Goal: Information Seeking & Learning: Learn about a topic

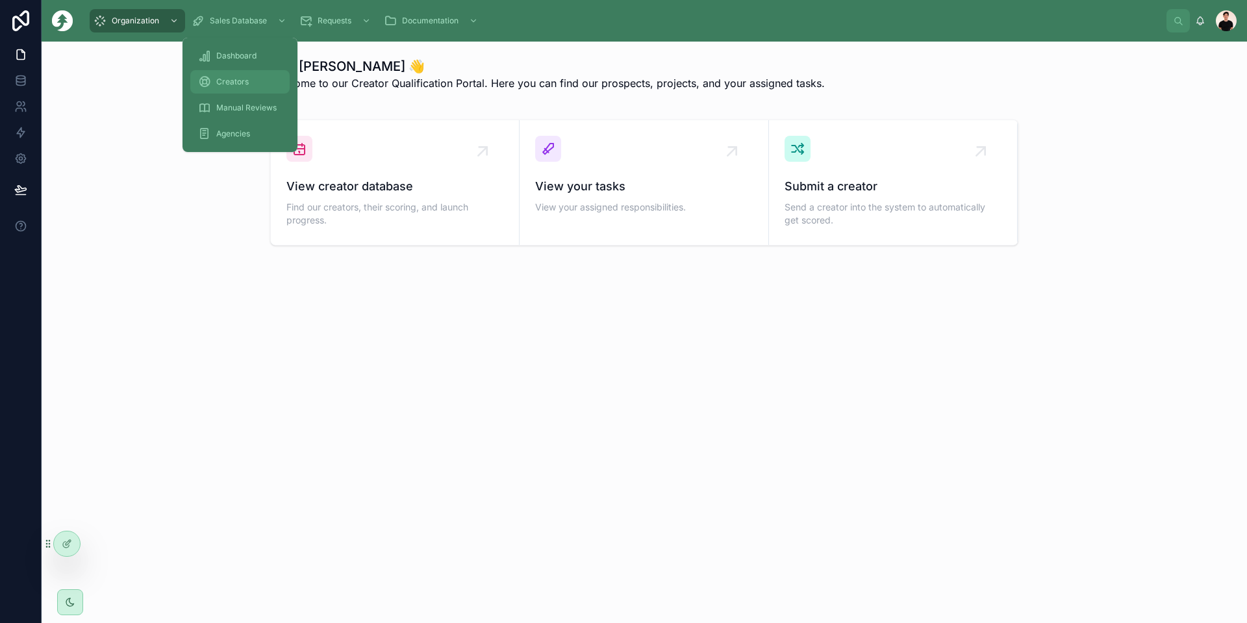
click at [218, 82] on span "Creators" at bounding box center [232, 82] width 32 height 10
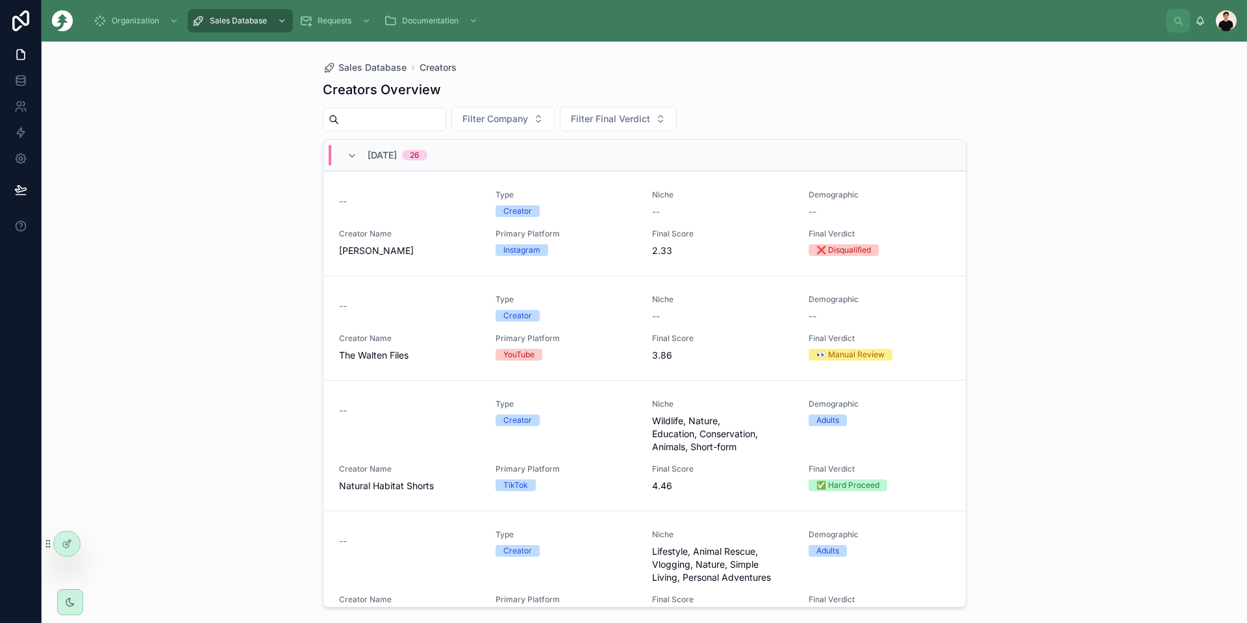
click at [364, 164] on div "[DATE] 26" at bounding box center [387, 155] width 81 height 21
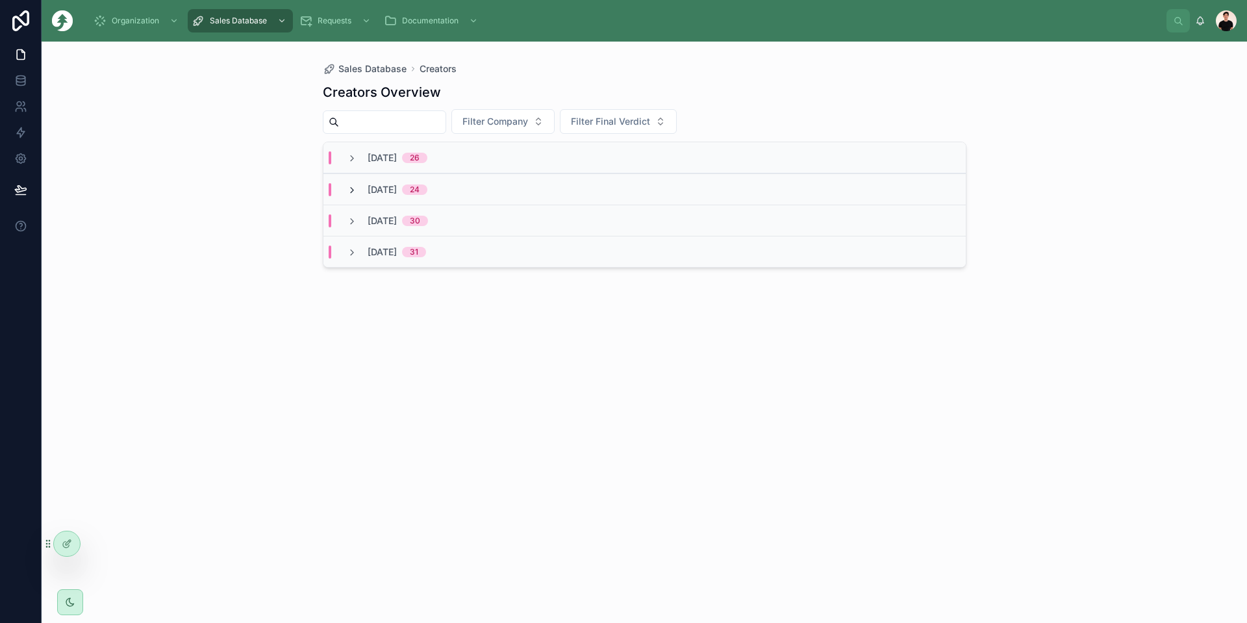
click at [351, 188] on icon at bounding box center [352, 190] width 10 height 10
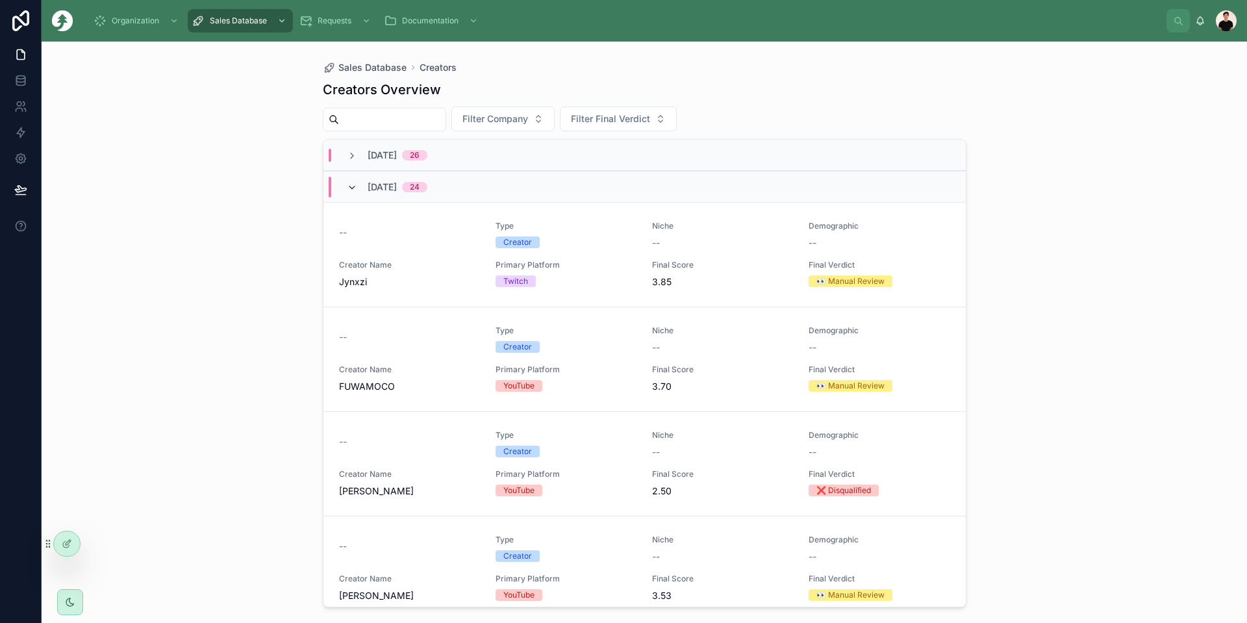
click at [352, 190] on icon at bounding box center [352, 188] width 10 height 10
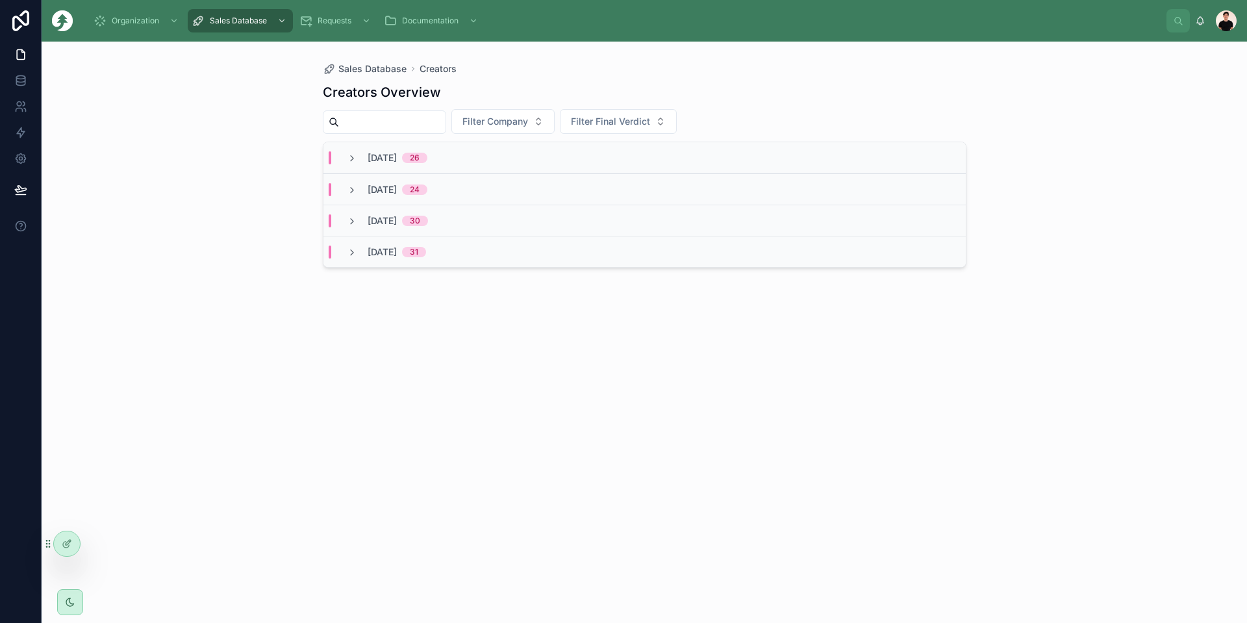
click at [368, 155] on span "[DATE]" at bounding box center [382, 157] width 29 height 13
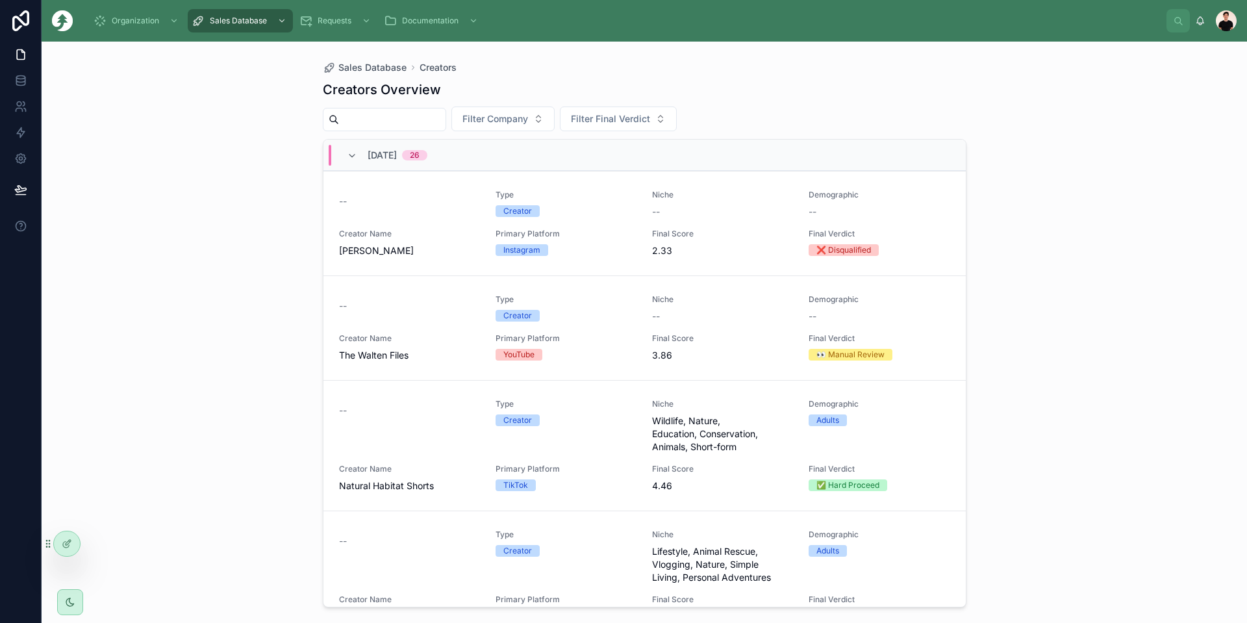
click at [368, 155] on span "[DATE]" at bounding box center [382, 155] width 29 height 13
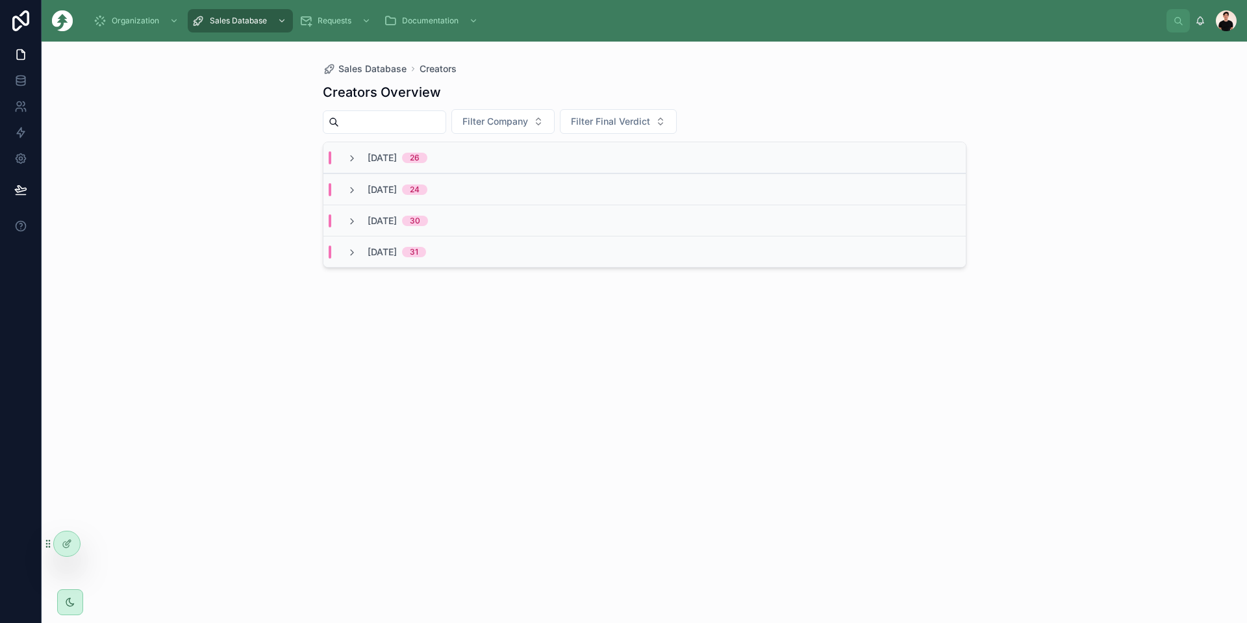
click at [362, 190] on div "[DATE] 24" at bounding box center [387, 189] width 81 height 13
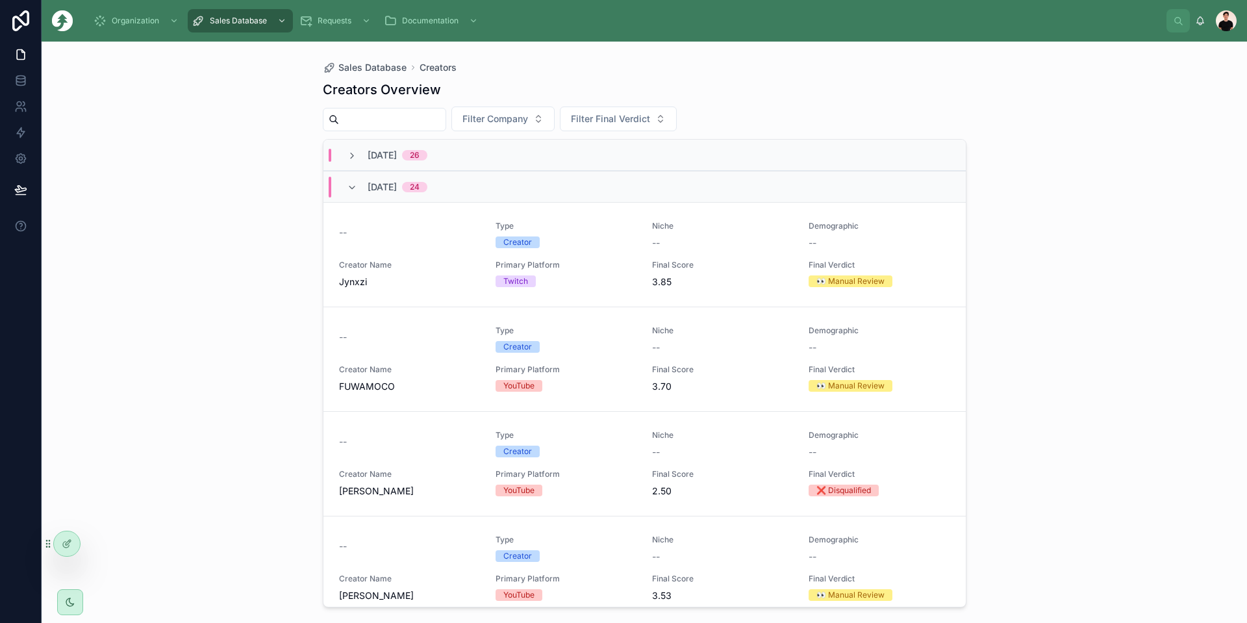
drag, startPoint x: 362, startPoint y: 190, endPoint x: 247, endPoint y: 190, distance: 115.0
click at [247, 190] on div "Sales Database Creators Creators Overview Filter Company Filter Final Verdict […" at bounding box center [644, 332] width 1205 height 581
click at [440, 276] on span "Jynxzi" at bounding box center [409, 281] width 141 height 13
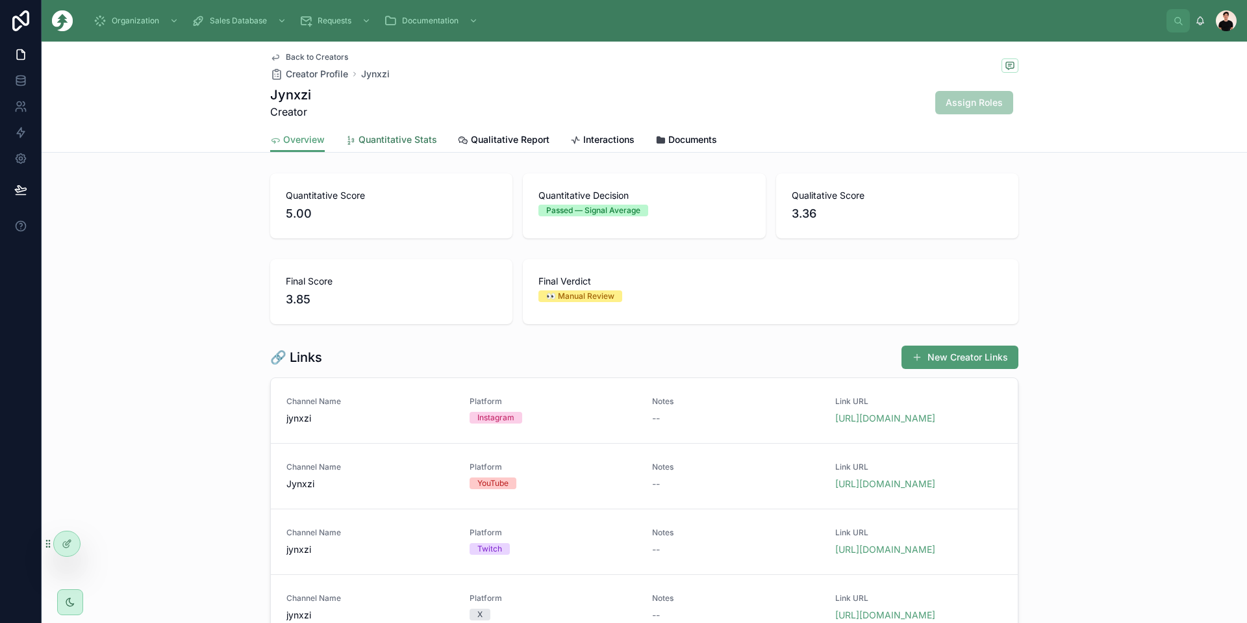
click at [394, 131] on link "Quantitative Stats" at bounding box center [392, 141] width 92 height 26
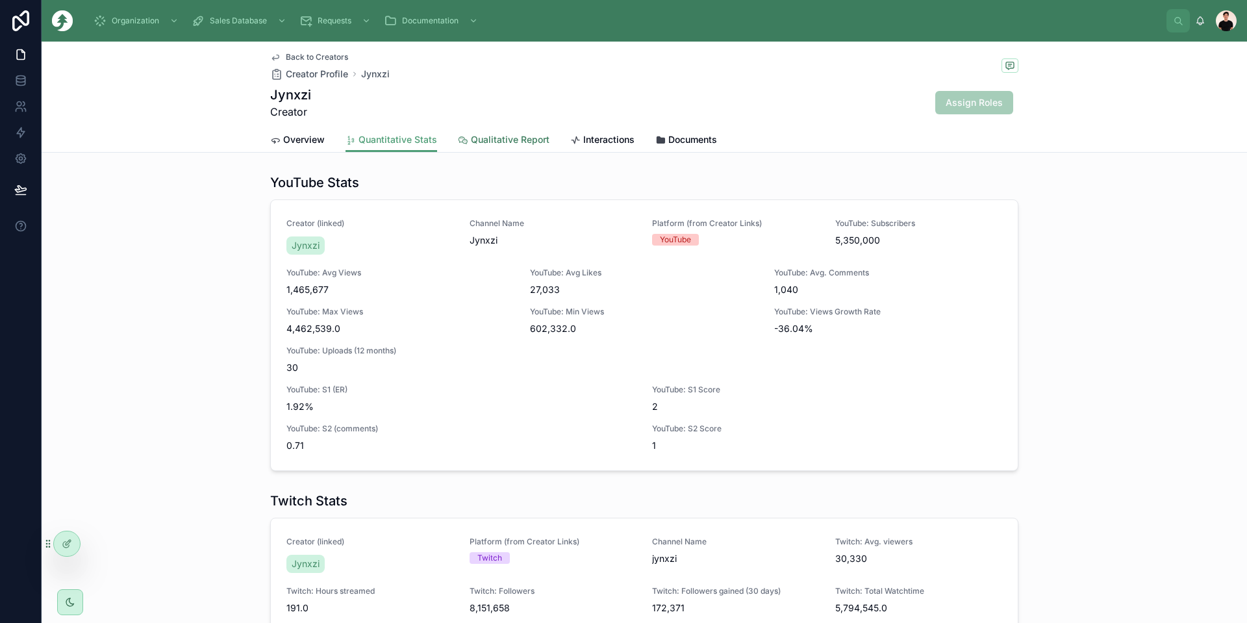
click at [477, 138] on span "Qualitative Report" at bounding box center [510, 139] width 79 height 13
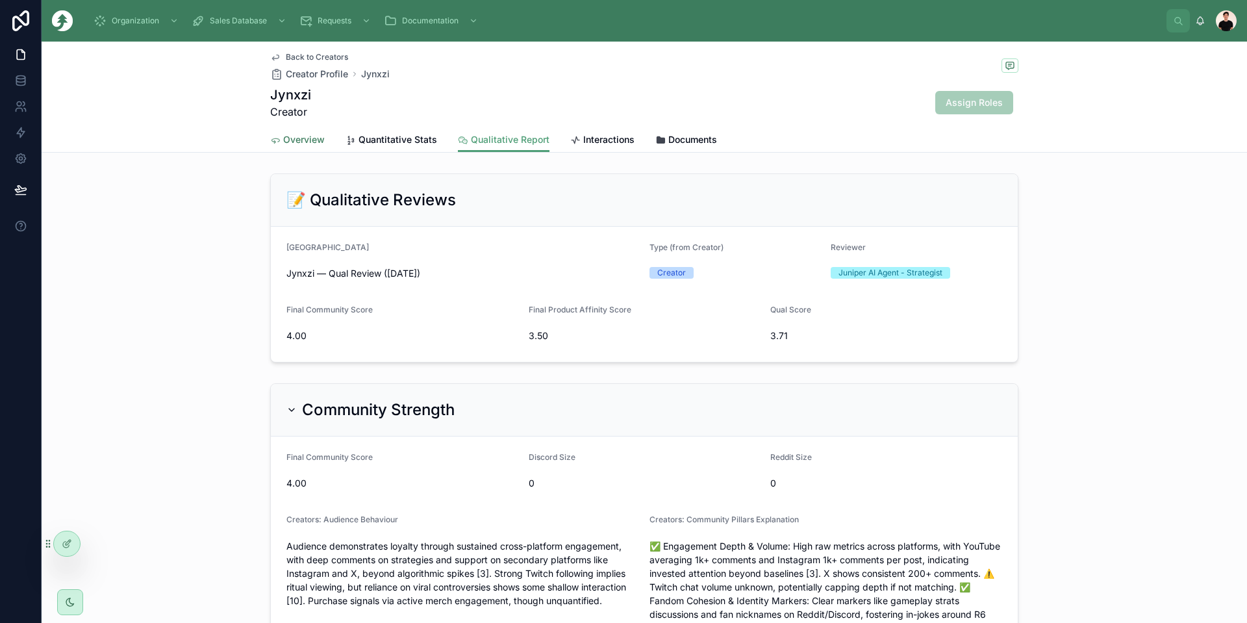
click at [290, 132] on link "Overview" at bounding box center [297, 141] width 55 height 26
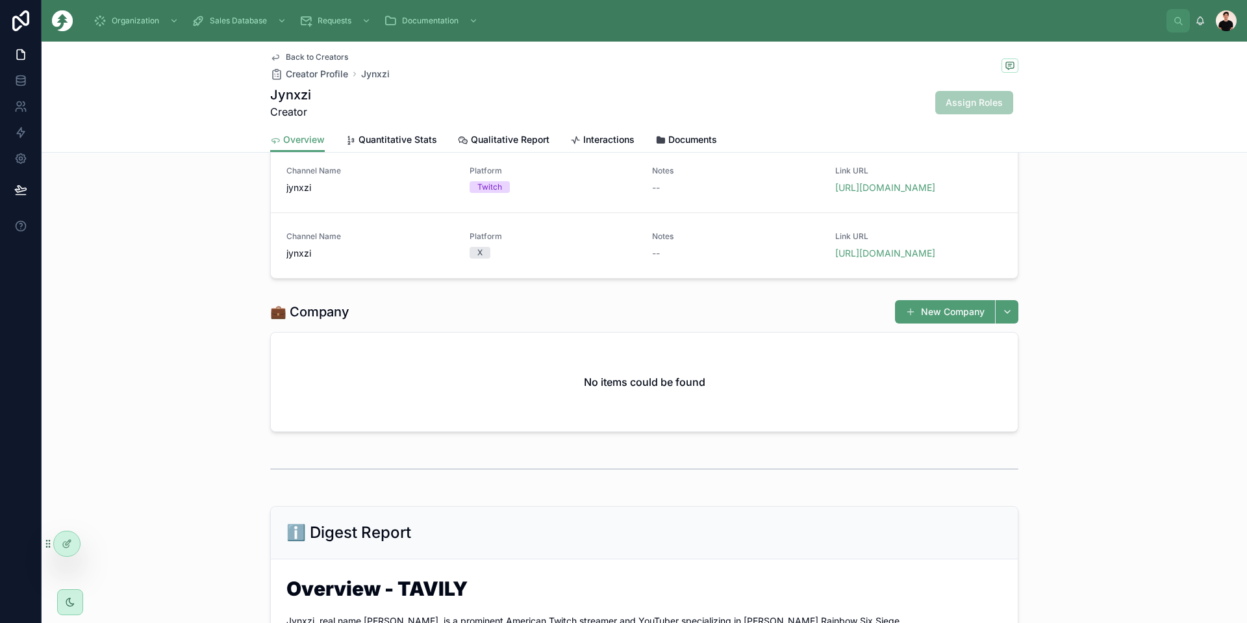
scroll to position [520, 0]
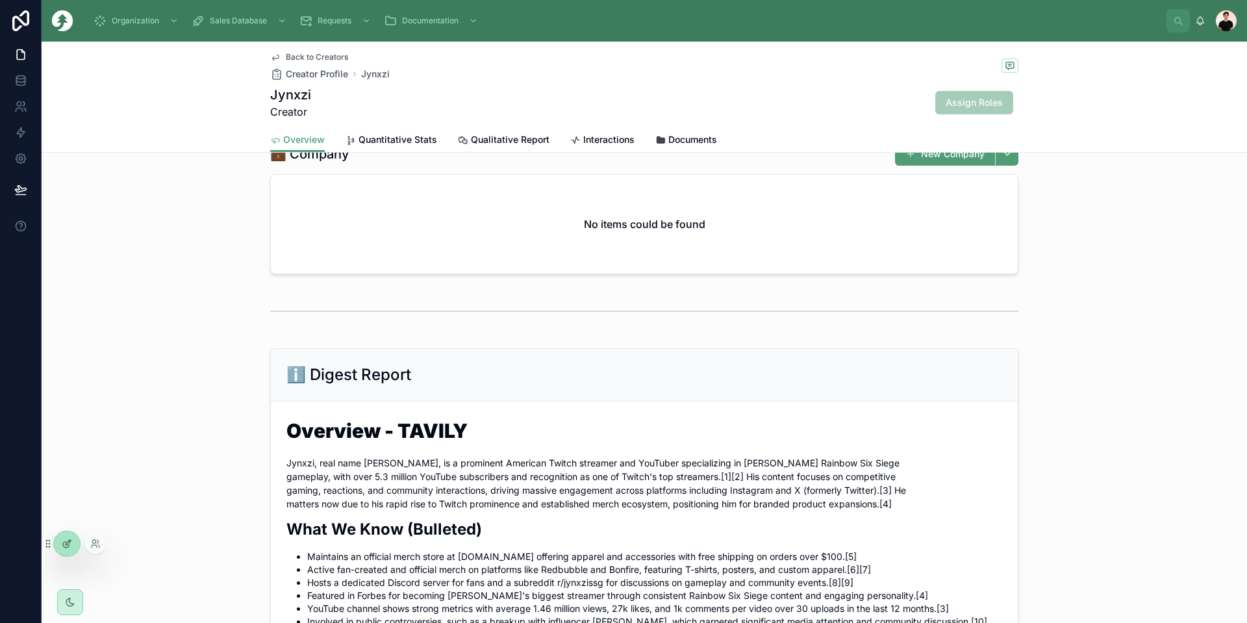
click at [66, 550] on div at bounding box center [67, 543] width 26 height 25
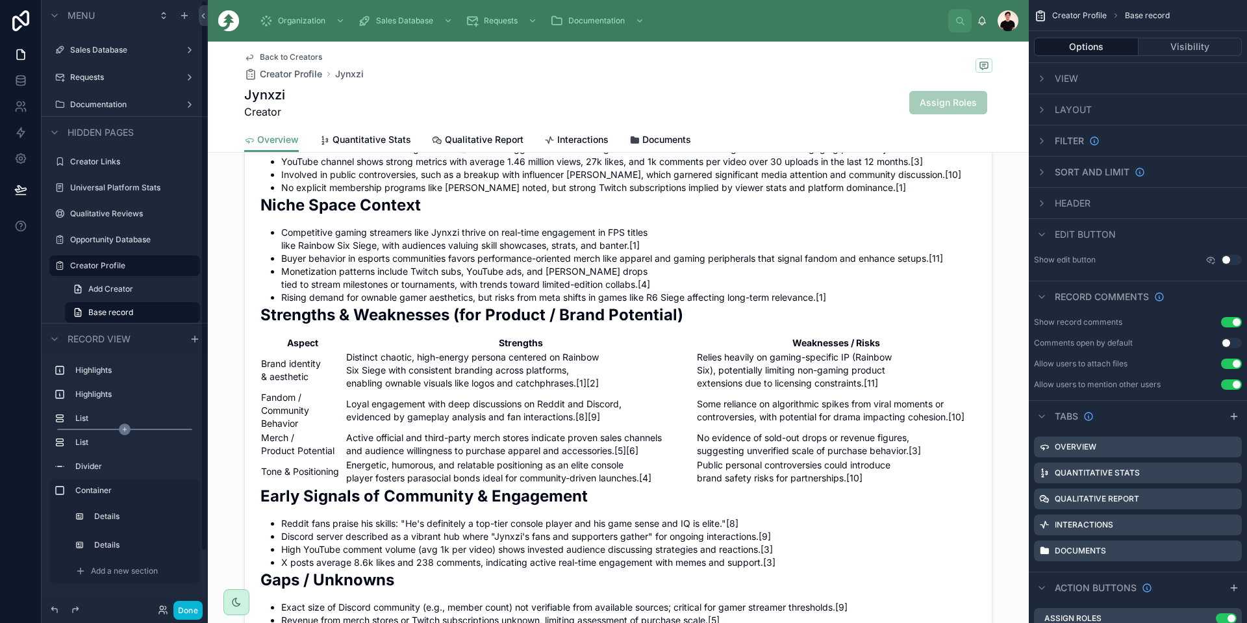
scroll to position [62, 0]
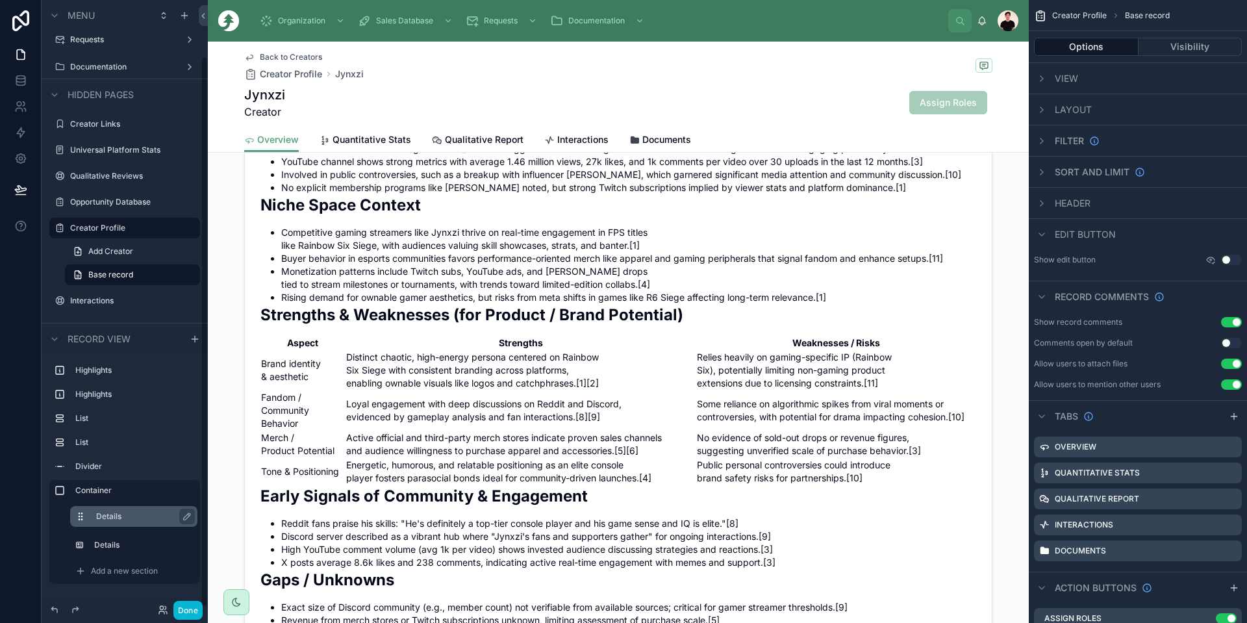
click at [105, 514] on label "Details" at bounding box center [141, 516] width 91 height 10
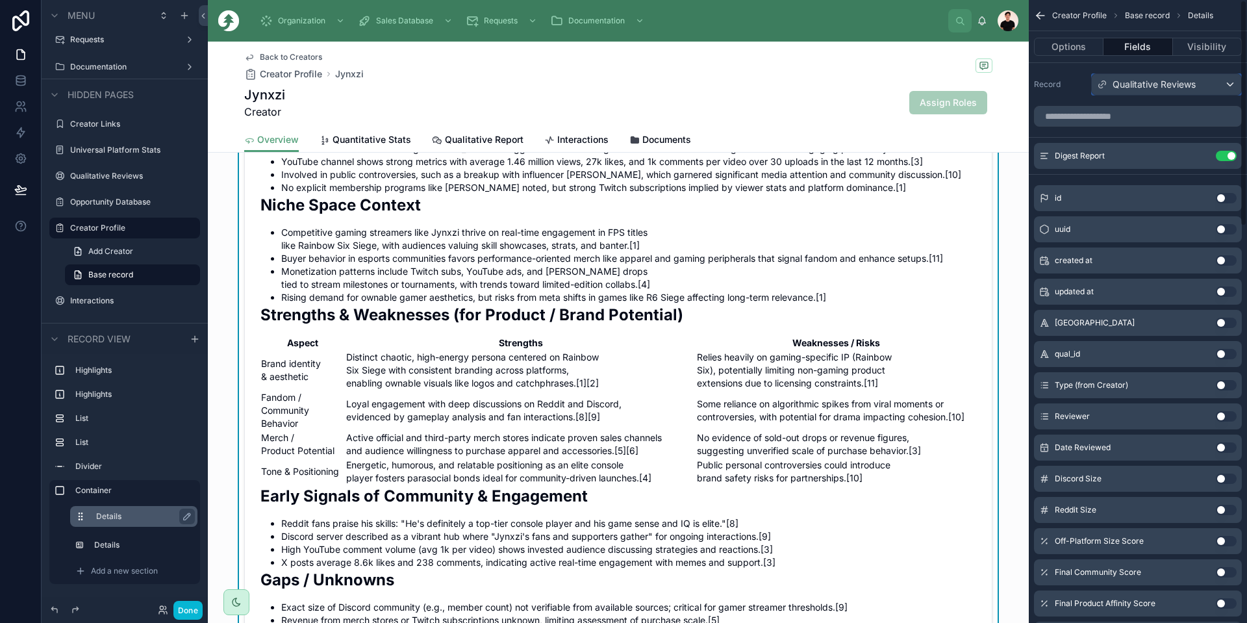
click at [1146, 88] on span "Qualitative Reviews" at bounding box center [1154, 84] width 83 height 13
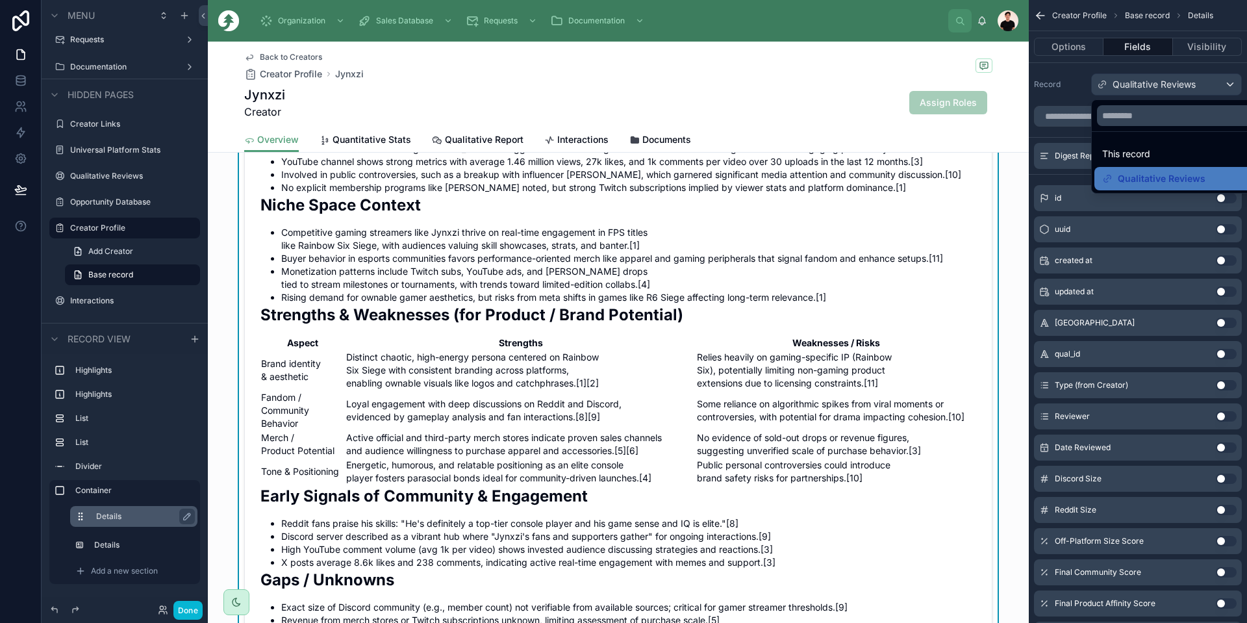
click at [1148, 85] on div "scrollable content" at bounding box center [623, 311] width 1247 height 623
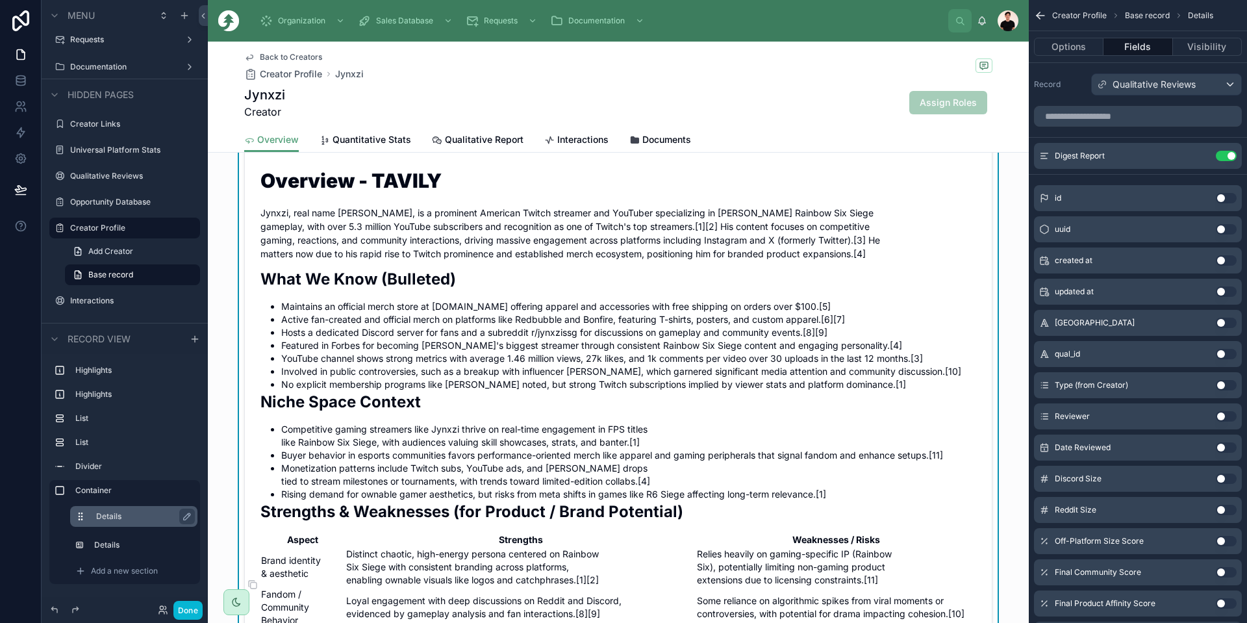
scroll to position [779, 0]
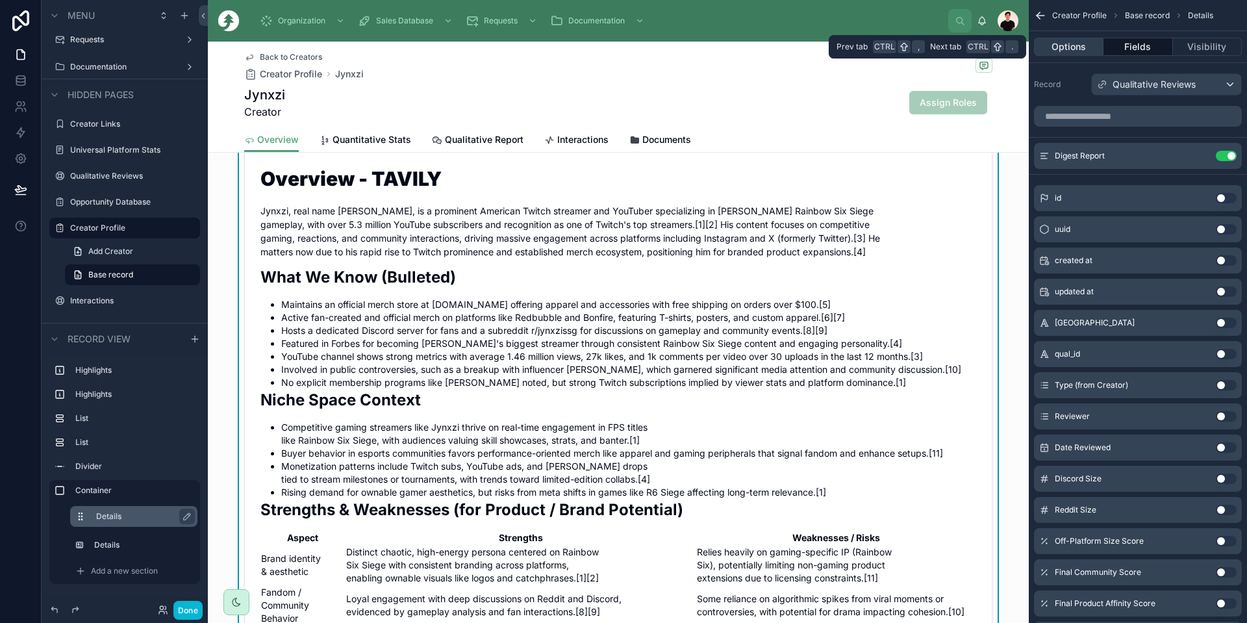
click at [1066, 51] on button "Options" at bounding box center [1068, 47] width 69 height 18
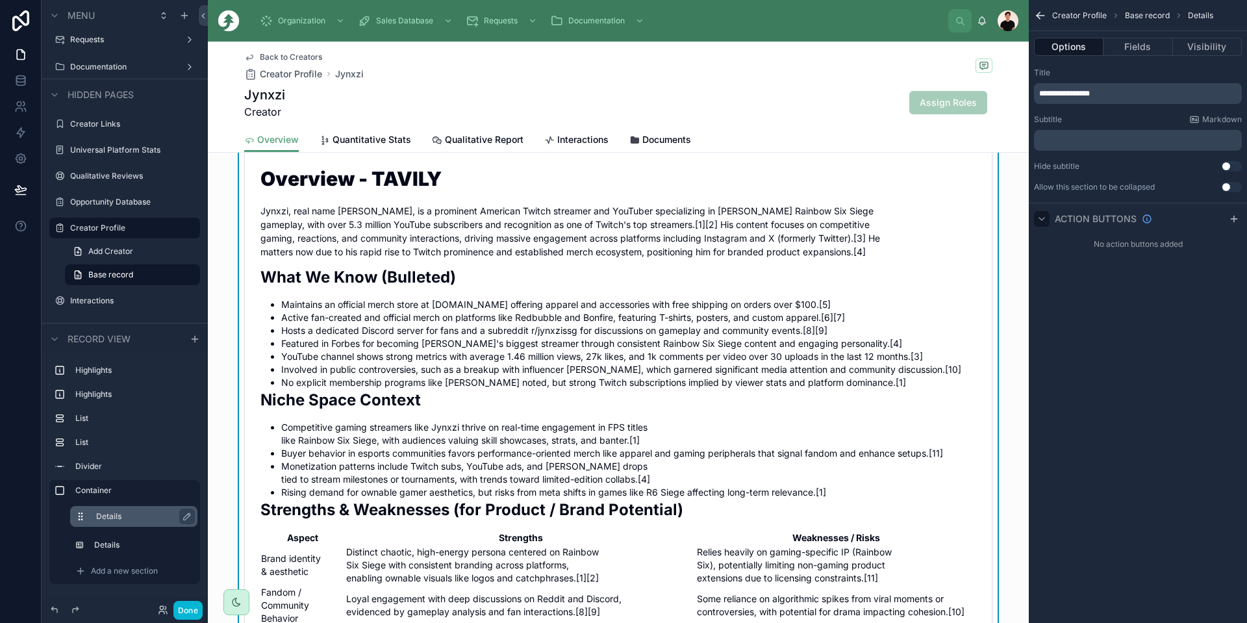
click at [1040, 216] on icon "scrollable content" at bounding box center [1042, 219] width 10 height 10
click at [1040, 216] on icon "scrollable content" at bounding box center [1041, 218] width 3 height 5
click at [1185, 43] on button "Visibility" at bounding box center [1207, 47] width 69 height 18
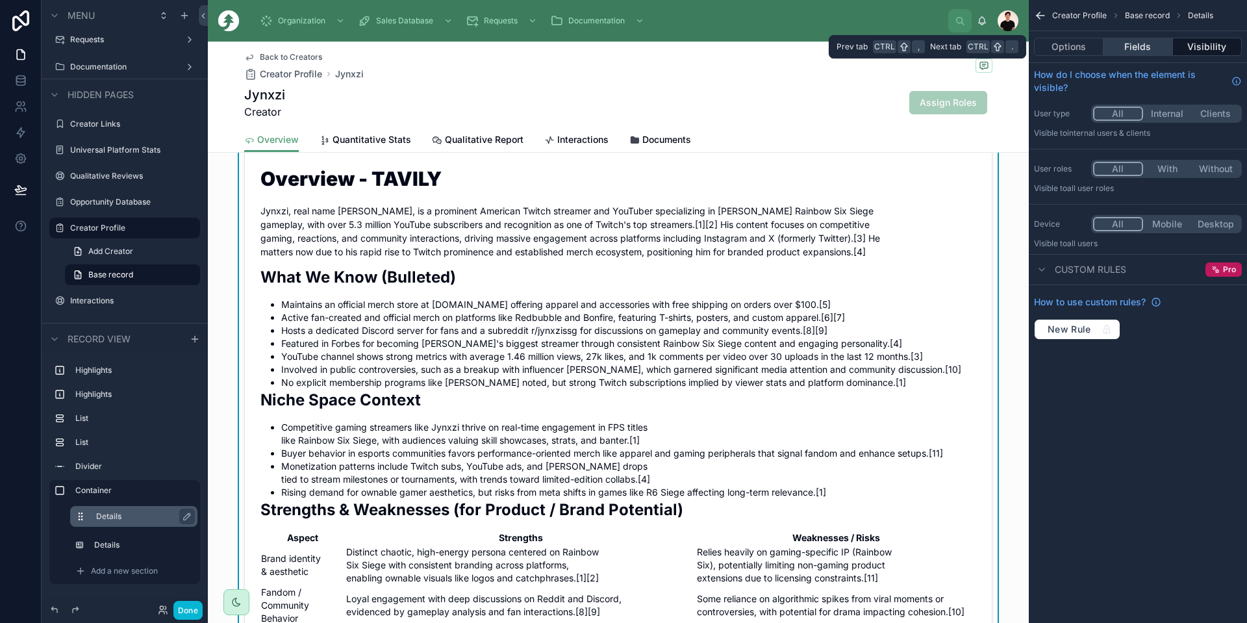
click at [1151, 47] on button "Fields" at bounding box center [1137, 47] width 69 height 18
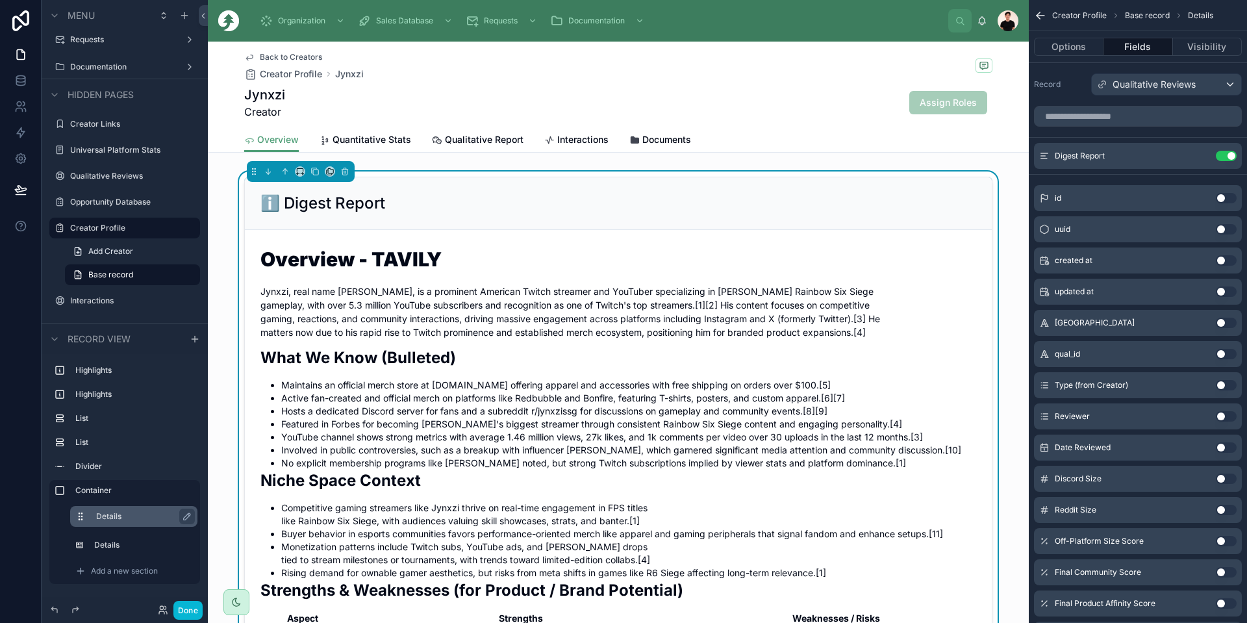
scroll to position [585, 0]
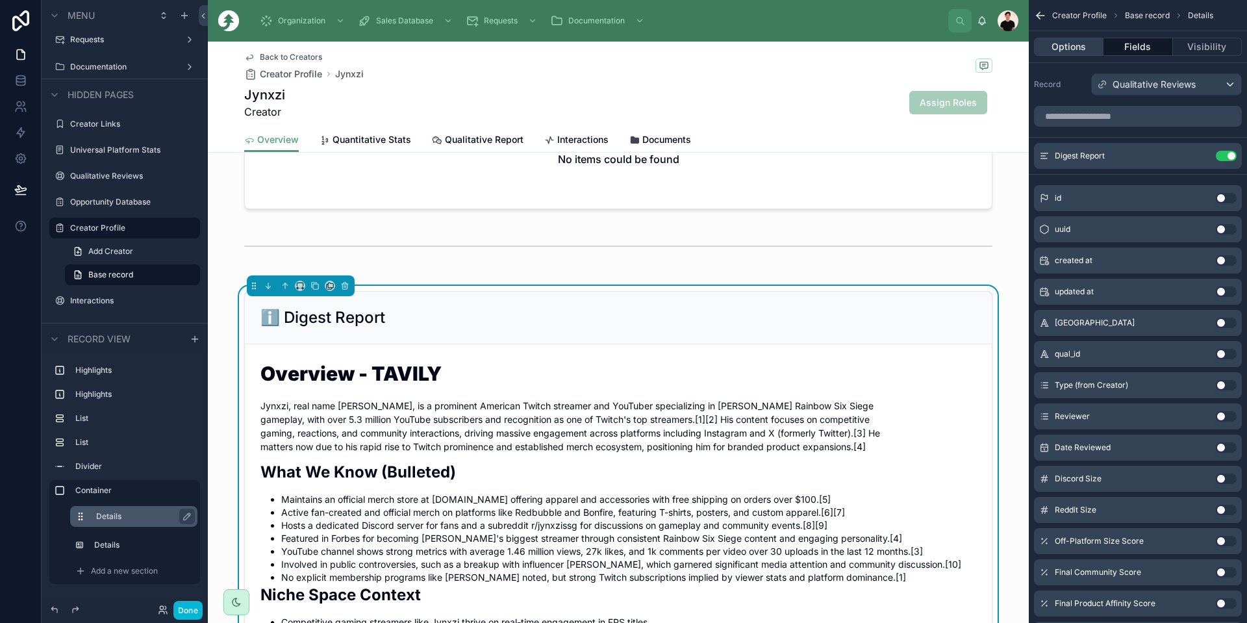
click at [1073, 49] on button "Options" at bounding box center [1068, 47] width 69 height 18
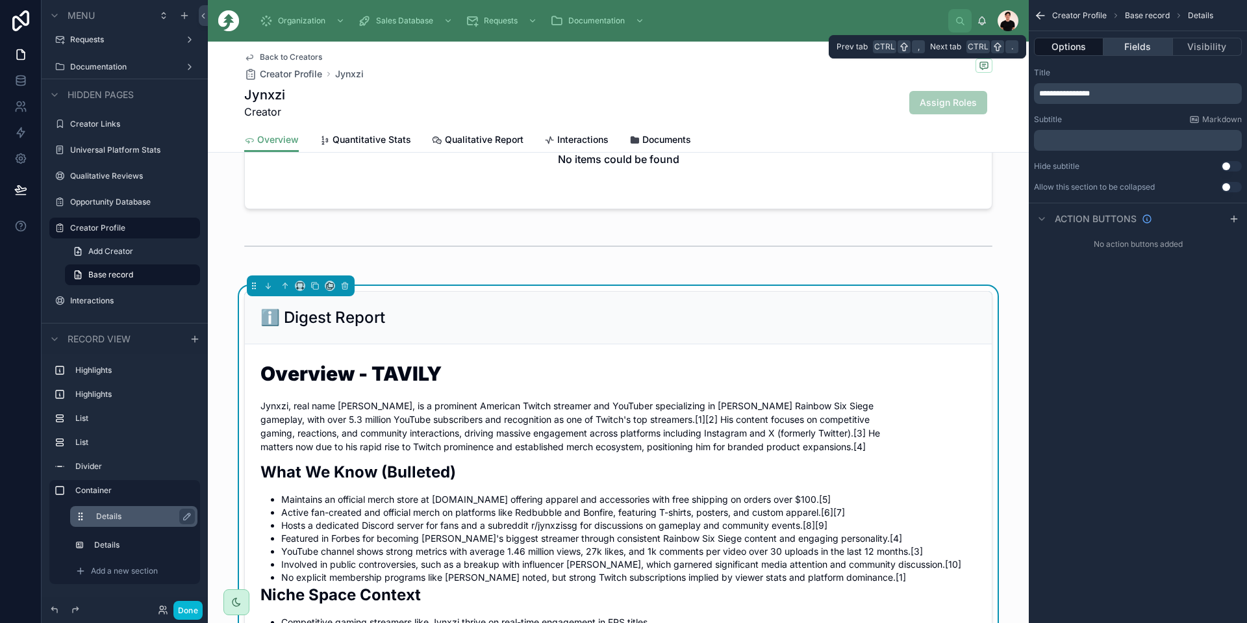
click at [1134, 44] on button "Fields" at bounding box center [1137, 47] width 69 height 18
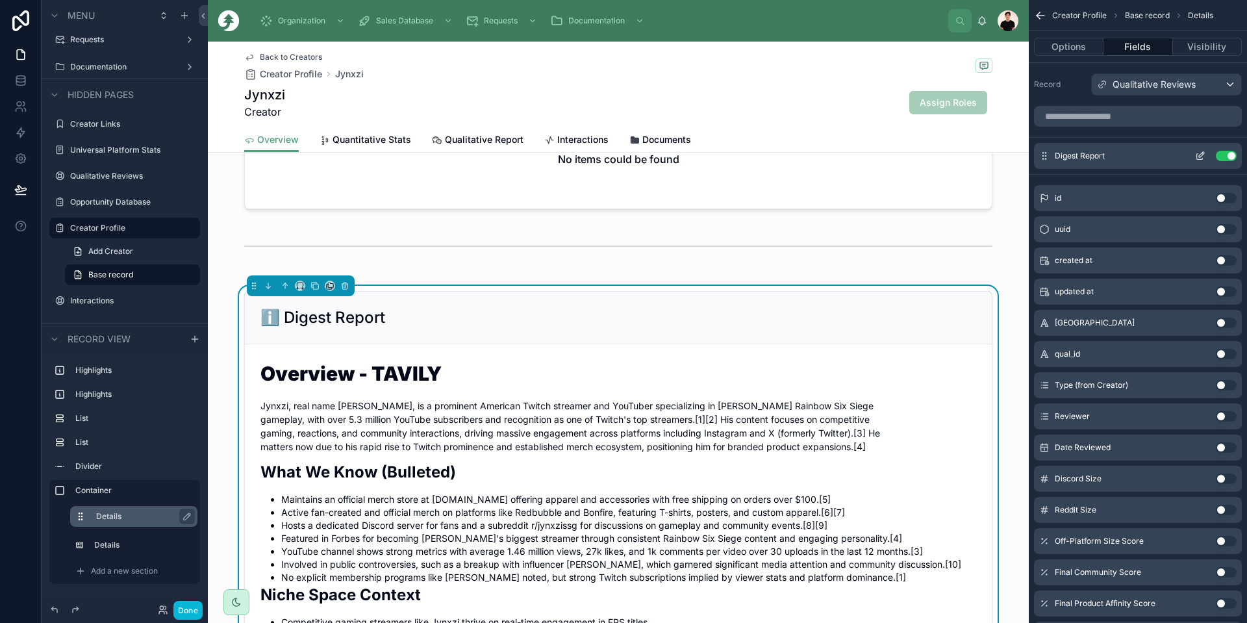
click at [1198, 158] on icon "scrollable content" at bounding box center [1200, 156] width 10 height 10
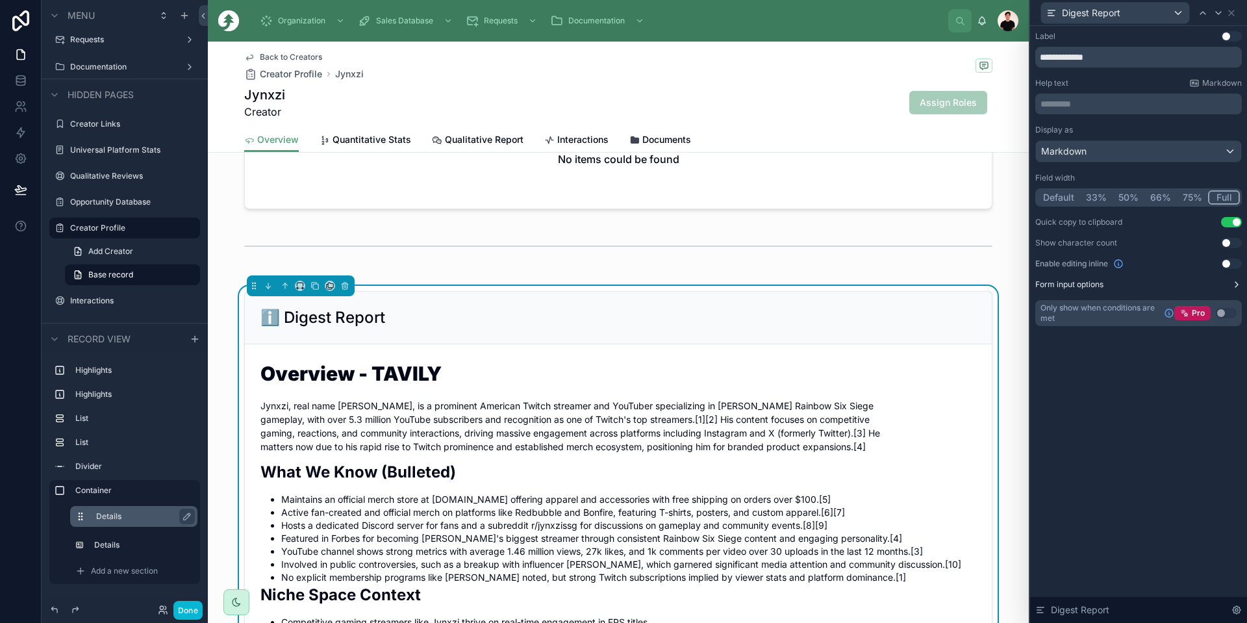
click at [1187, 281] on button "Form input options" at bounding box center [1138, 284] width 207 height 10
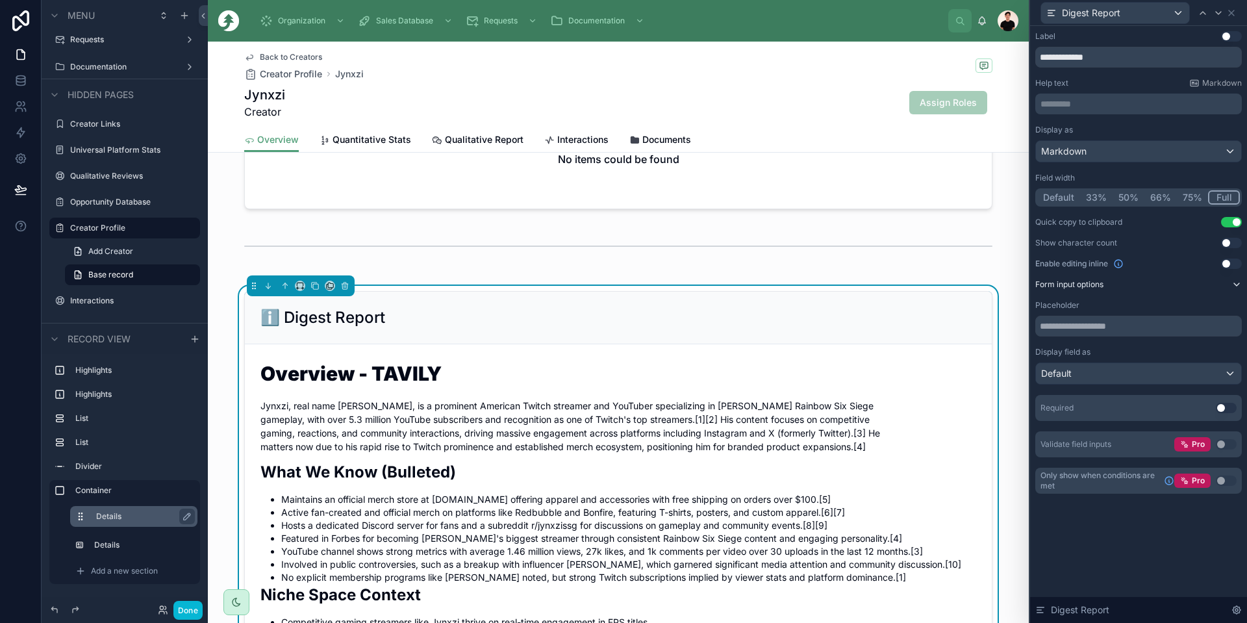
click at [1186, 281] on button "Form input options" at bounding box center [1138, 284] width 207 height 10
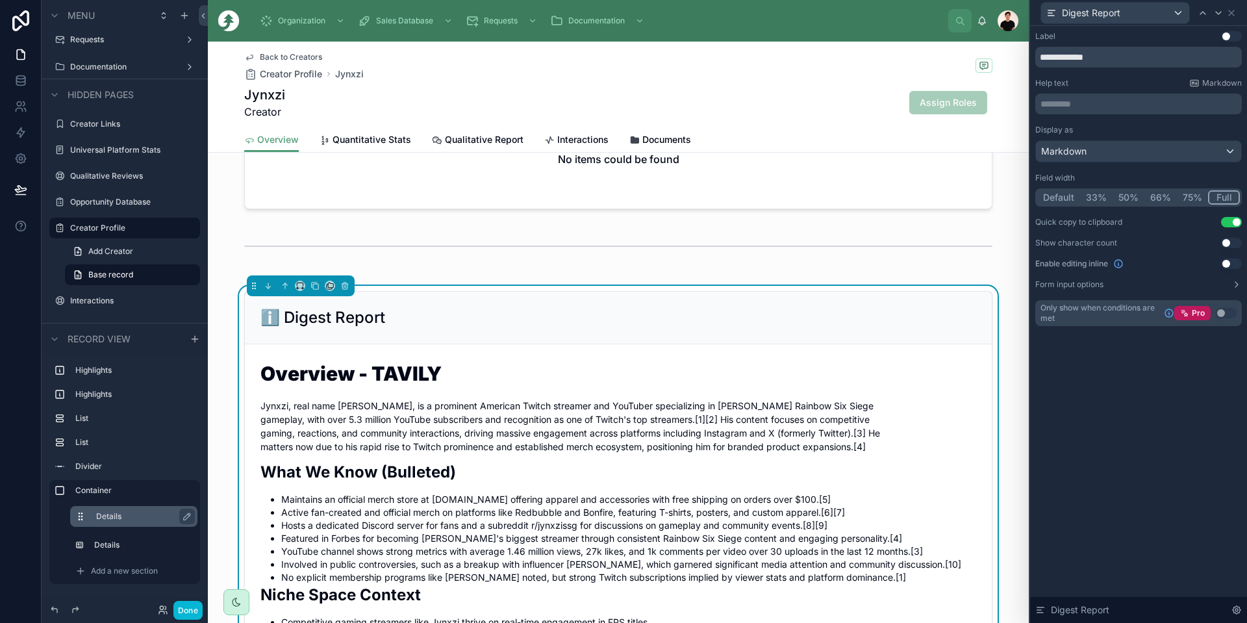
click at [1230, 36] on button "Use setting" at bounding box center [1231, 36] width 21 height 10
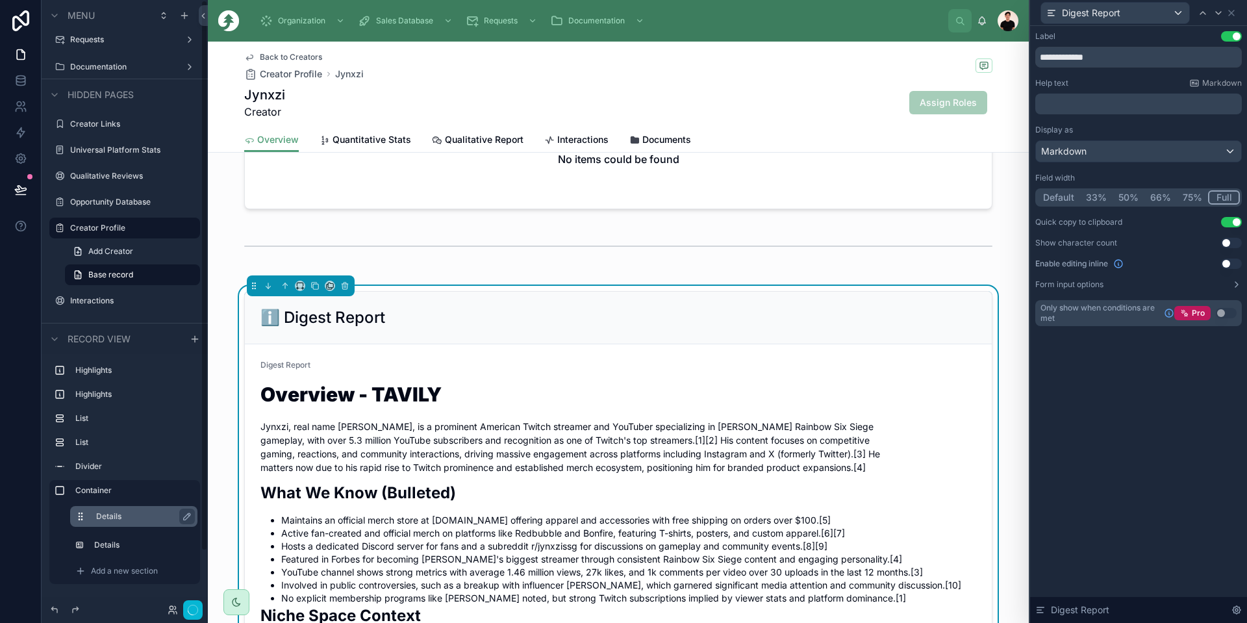
scroll to position [0, 0]
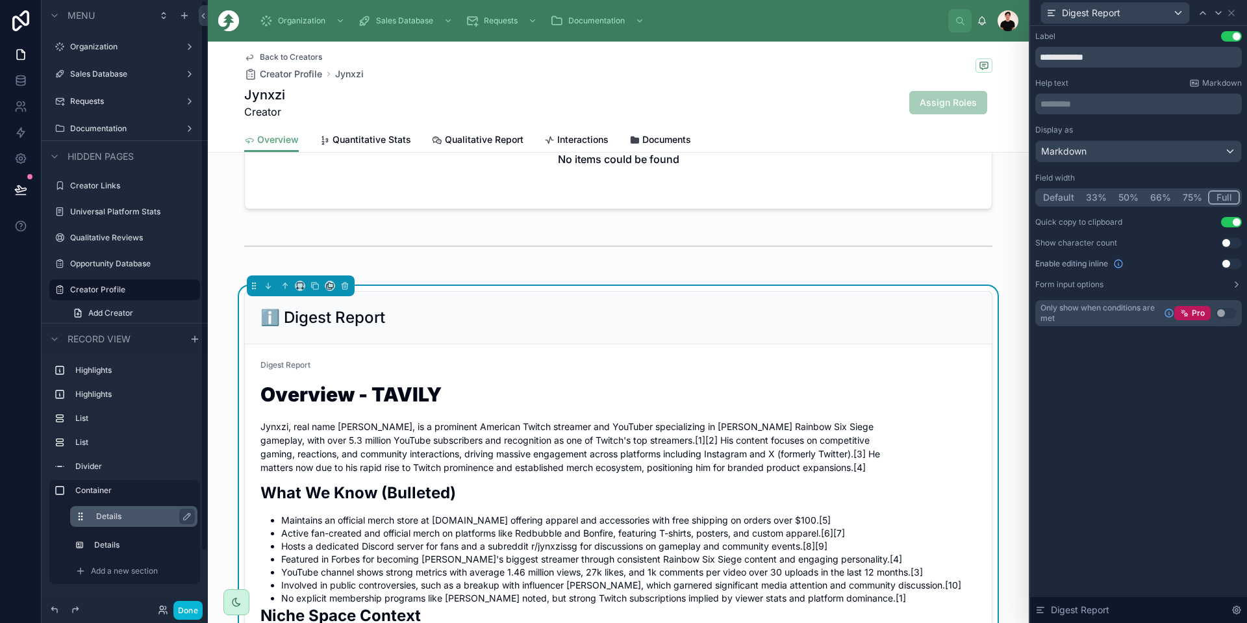
click at [1230, 36] on button "Use setting" at bounding box center [1231, 36] width 21 height 10
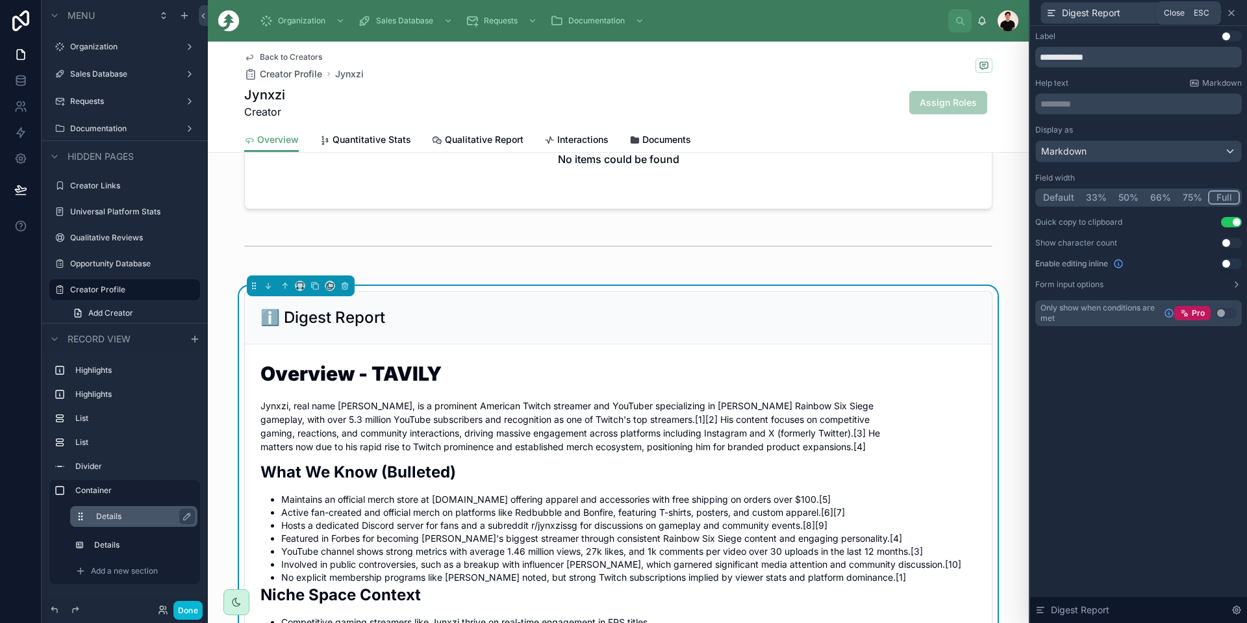
click at [1232, 12] on icon at bounding box center [1231, 13] width 10 height 10
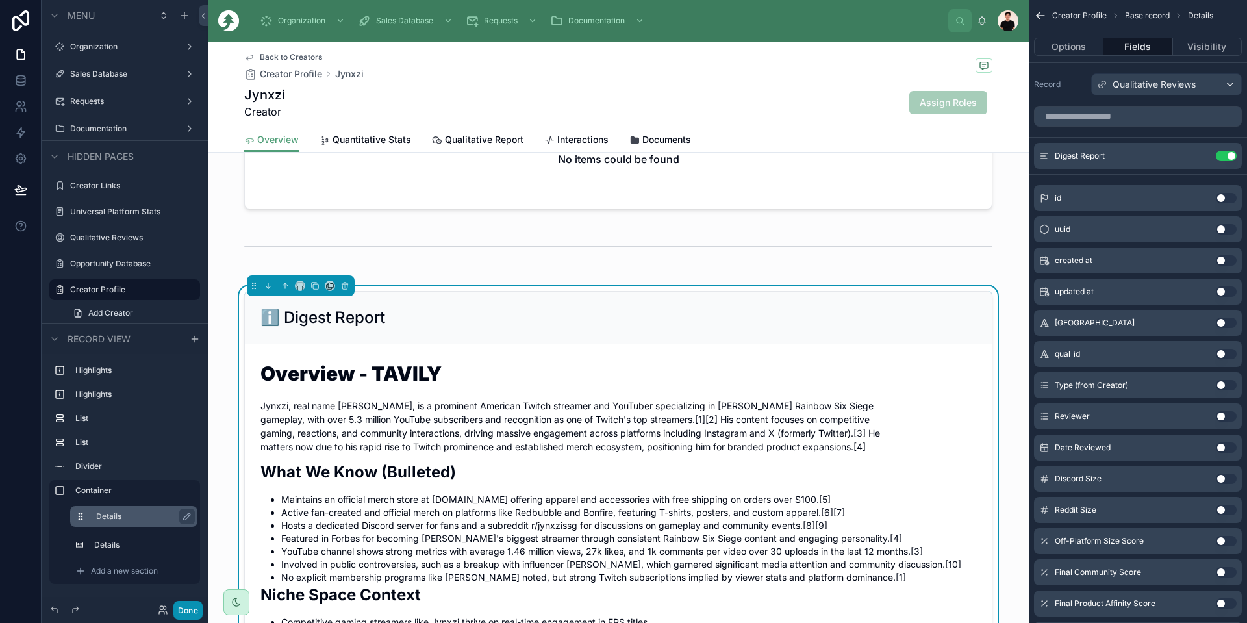
click at [192, 609] on button "Done" at bounding box center [187, 610] width 29 height 19
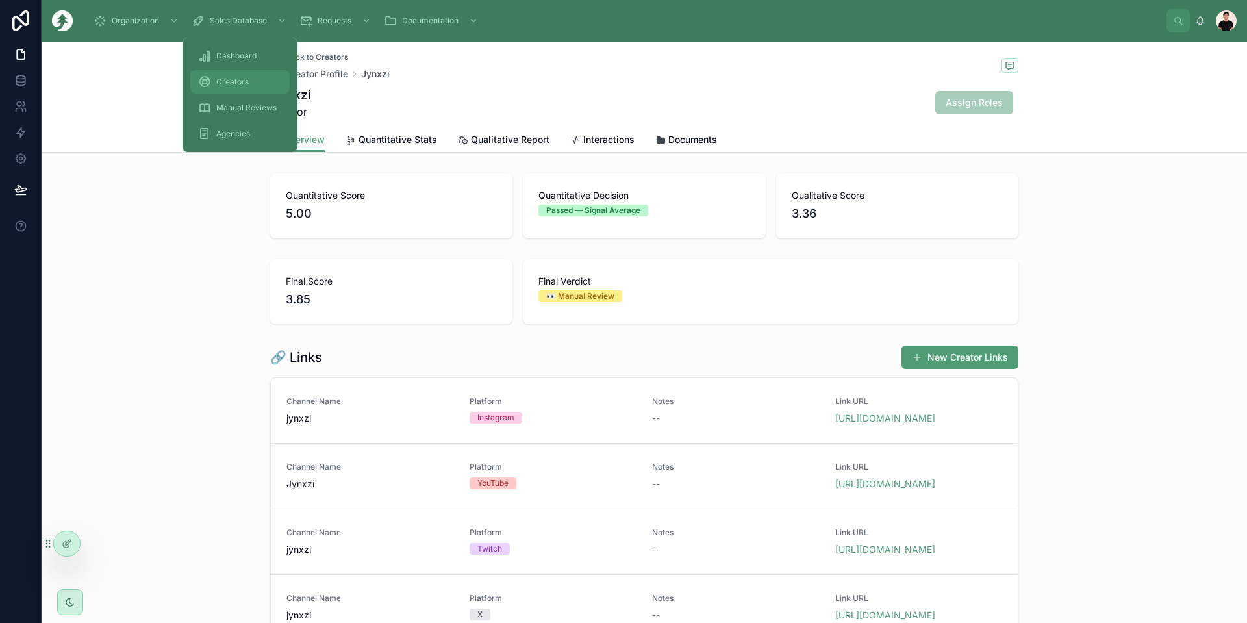
click at [221, 86] on span "Creators" at bounding box center [232, 82] width 32 height 10
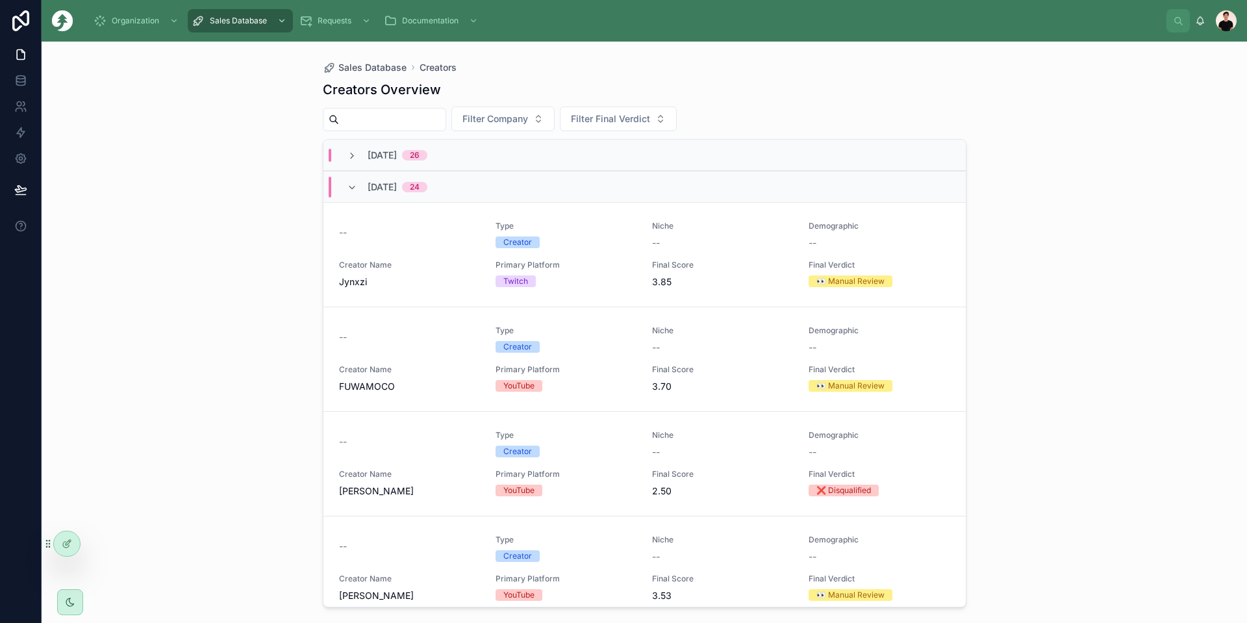
click at [385, 183] on span "[DATE]" at bounding box center [382, 187] width 29 height 13
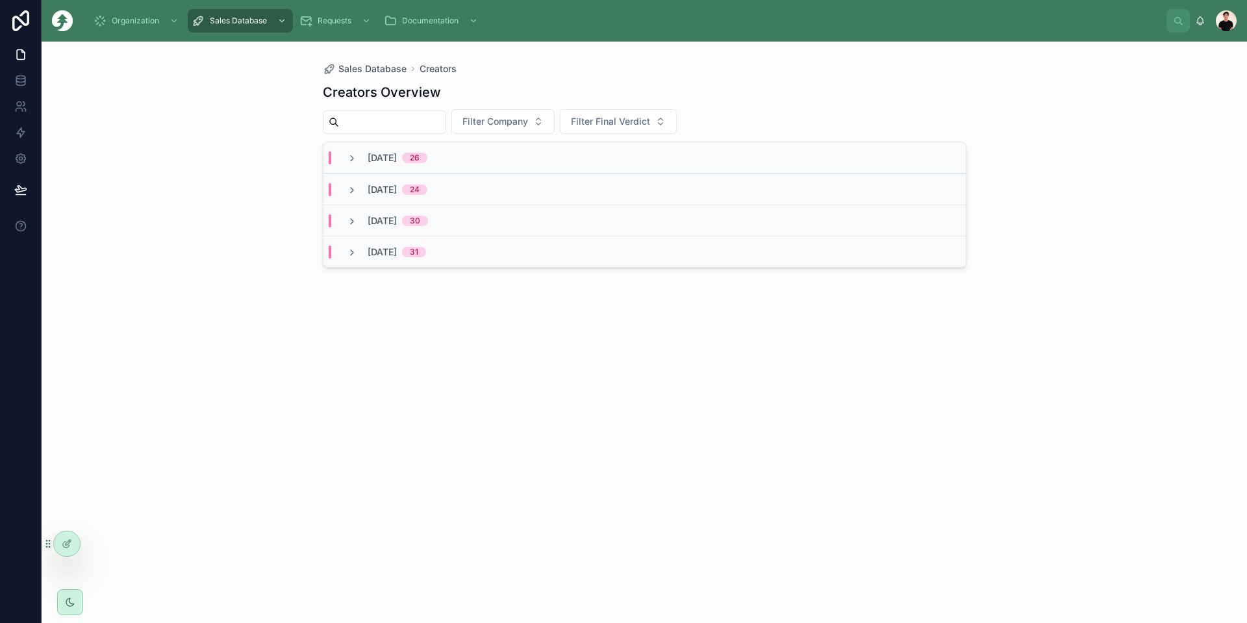
click at [393, 147] on div "[DATE] 26" at bounding box center [644, 157] width 642 height 31
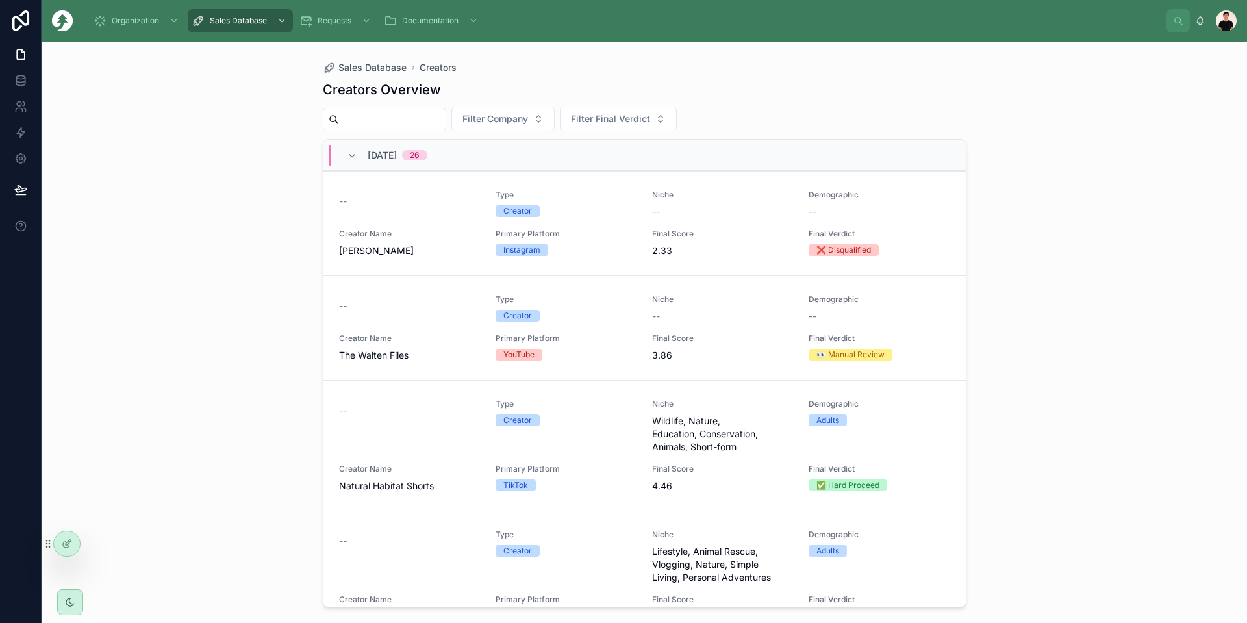
click at [390, 154] on span "[DATE]" at bounding box center [382, 155] width 29 height 13
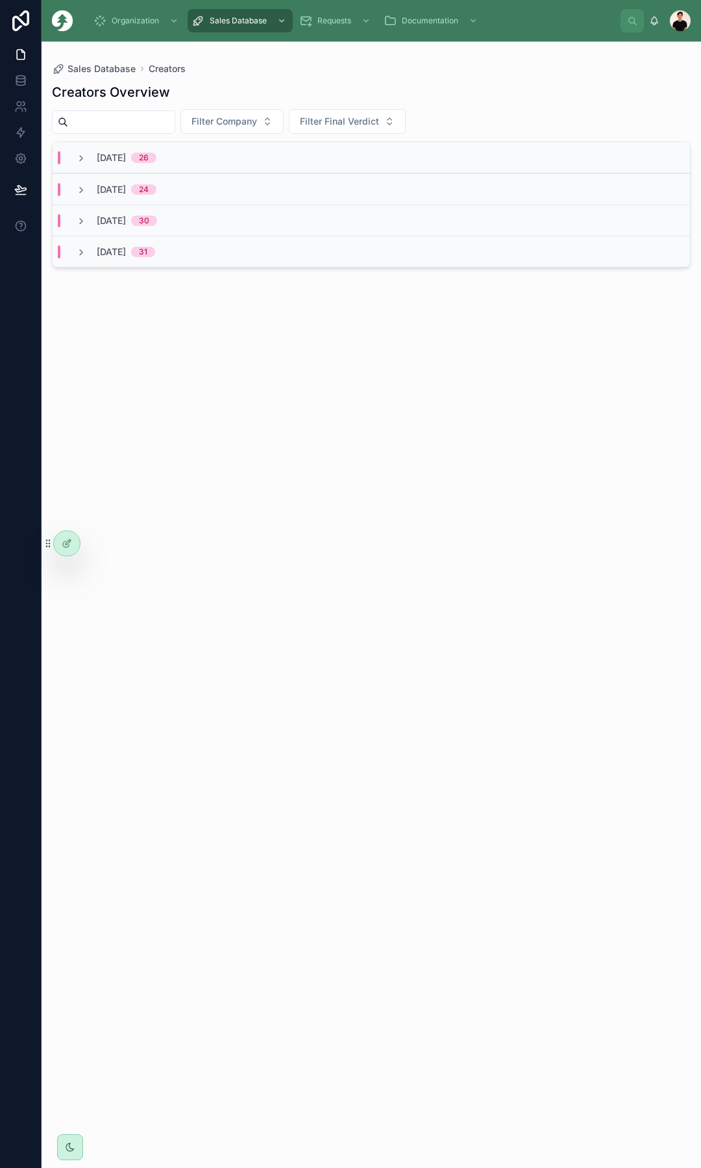
click at [157, 164] on div "[DATE] 26" at bounding box center [127, 157] width 60 height 13
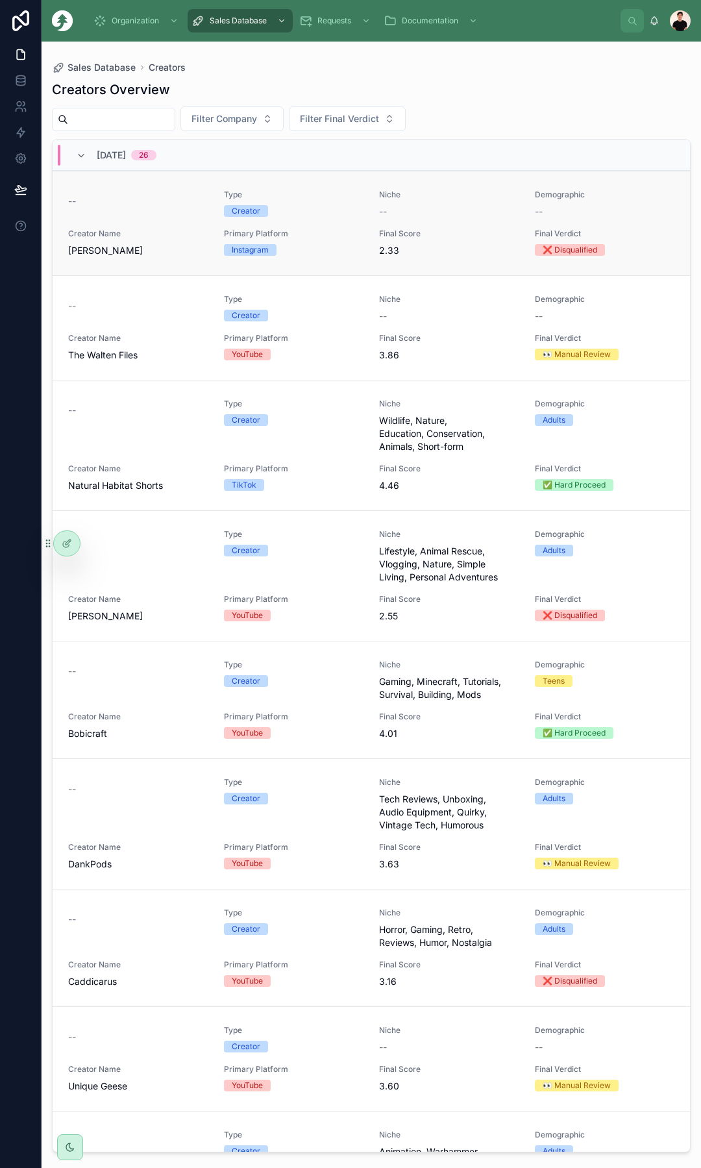
click at [283, 255] on div "Instagram" at bounding box center [294, 250] width 140 height 12
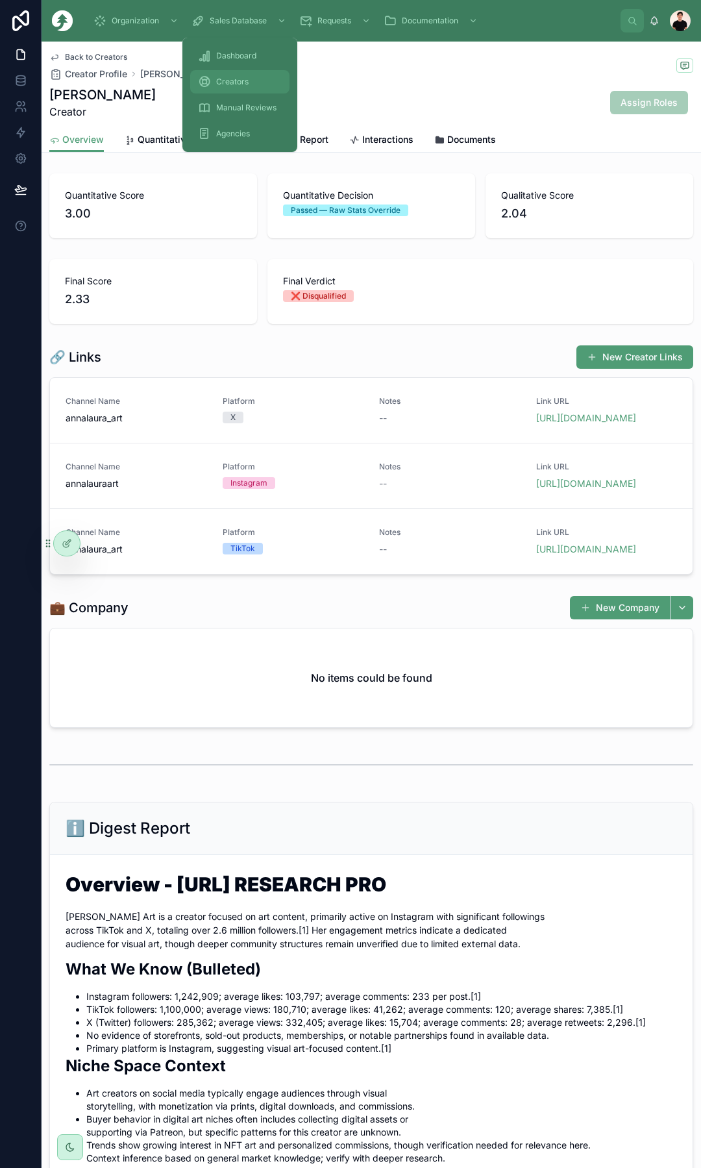
click at [249, 88] on div "Creators" at bounding box center [240, 81] width 84 height 21
